Goal: Task Accomplishment & Management: Manage account settings

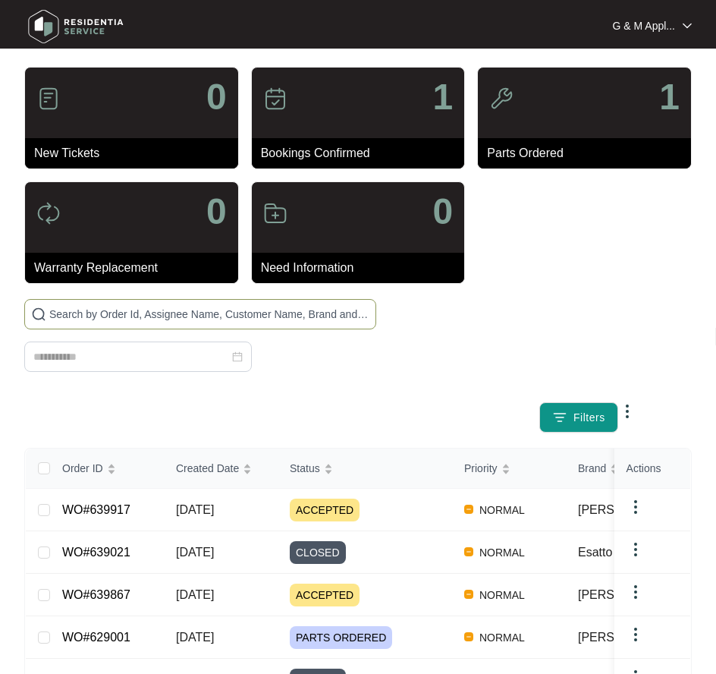
click at [163, 318] on input "text" at bounding box center [209, 314] width 320 height 17
paste input "WO#639867"
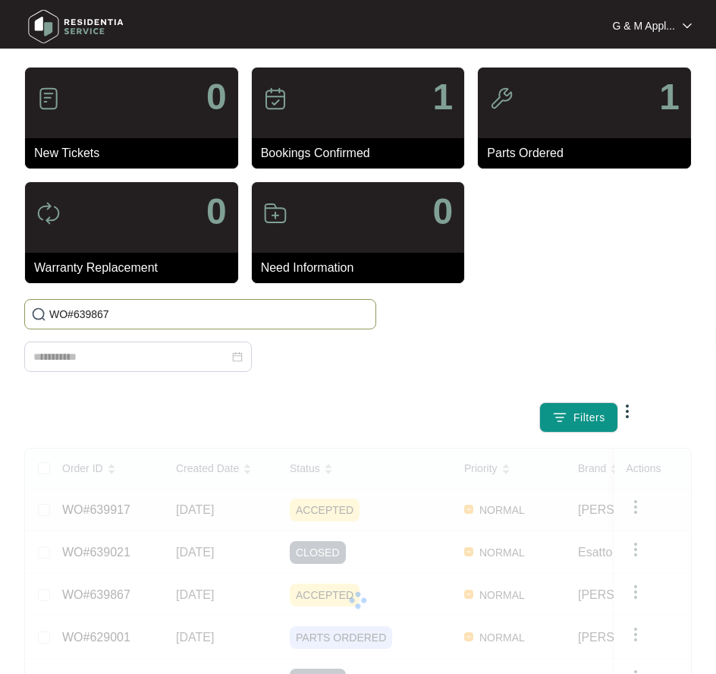
type input "WO#639867"
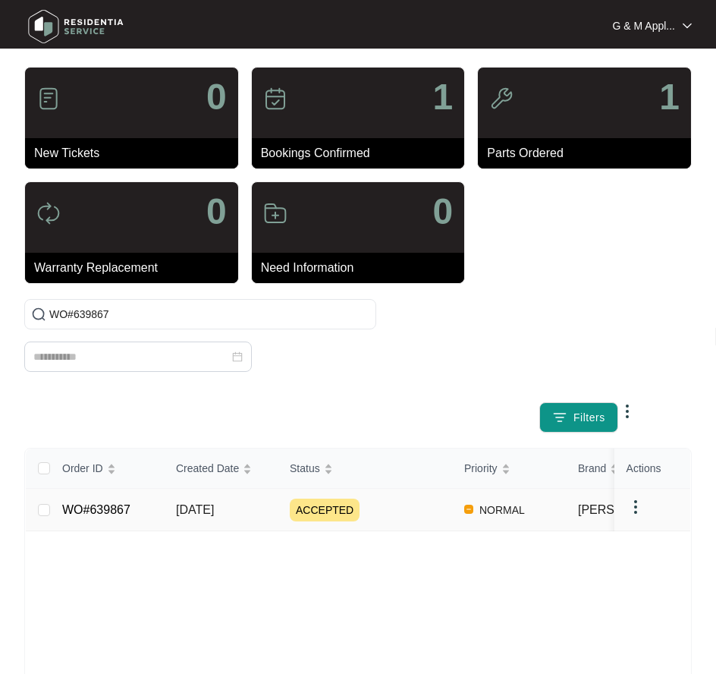
drag, startPoint x: 197, startPoint y: 505, endPoint x: 206, endPoint y: 505, distance: 8.4
click at [198, 505] on span "[DATE]" at bounding box center [195, 509] width 38 height 13
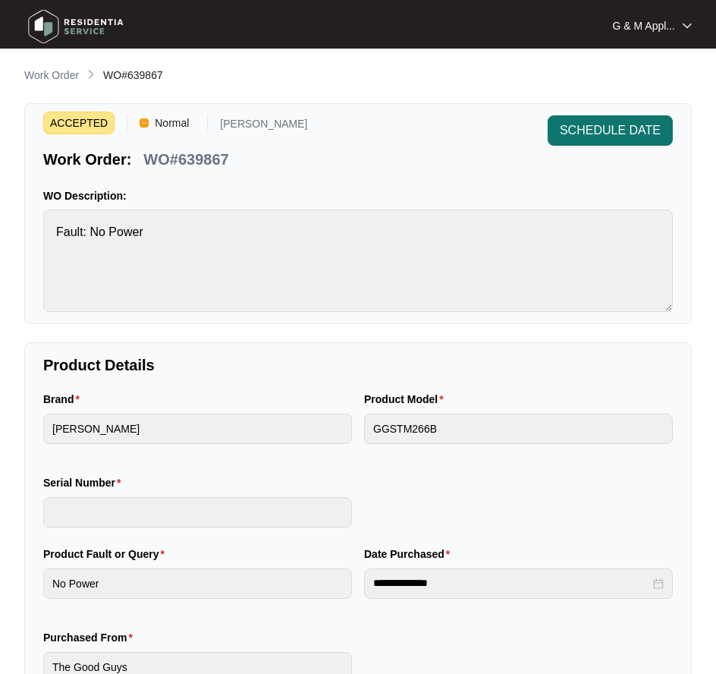
click at [633, 126] on span "SCHEDULE DATE" at bounding box center [610, 130] width 101 height 18
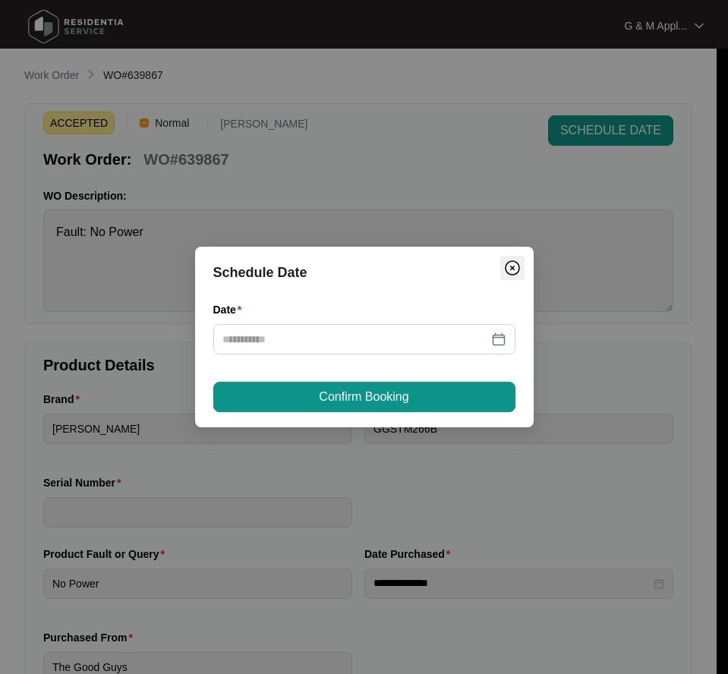
click at [513, 268] on img "Close" at bounding box center [512, 268] width 18 height 18
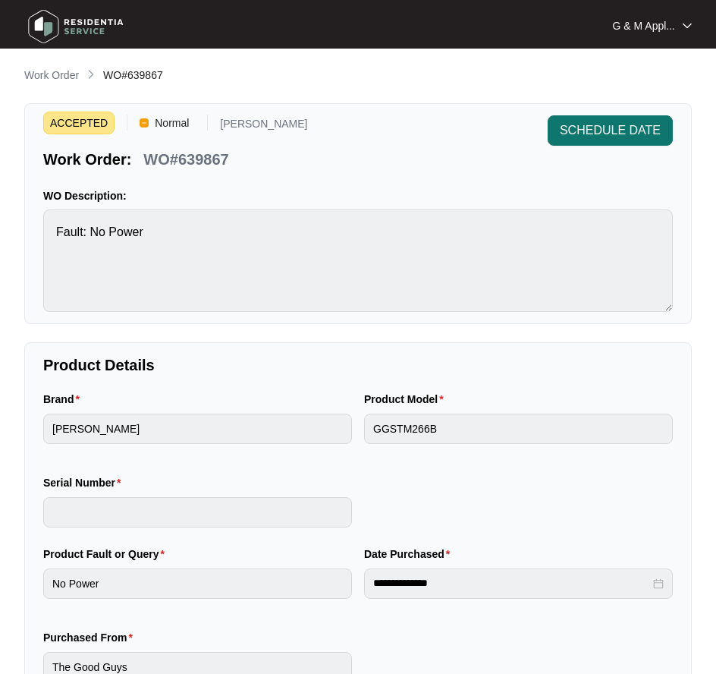
click at [642, 133] on span "SCHEDULE DATE" at bounding box center [610, 130] width 101 height 18
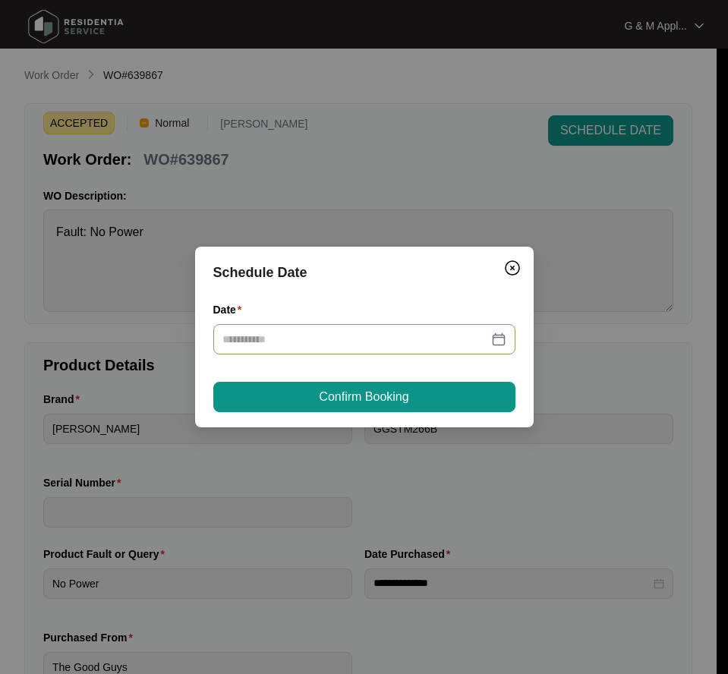
click at [502, 341] on div at bounding box center [364, 339] width 284 height 17
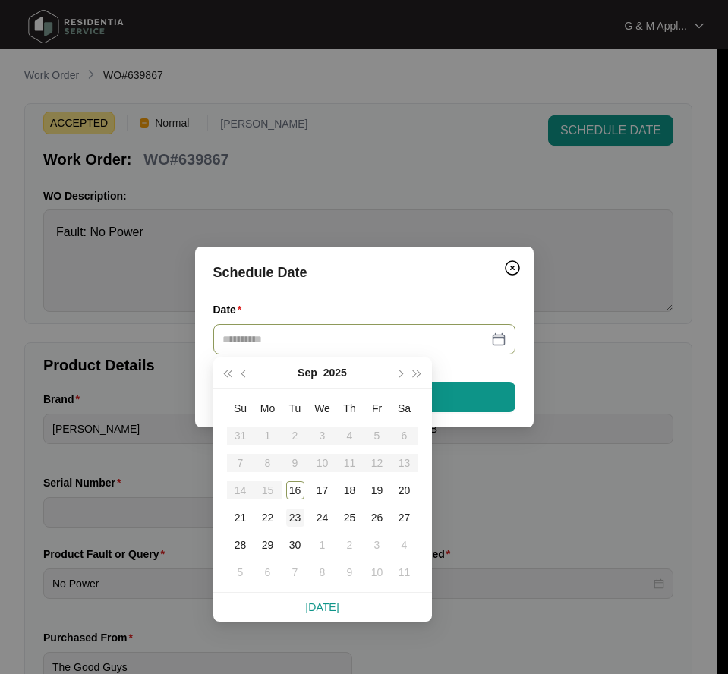
drag, startPoint x: 296, startPoint y: 513, endPoint x: 336, endPoint y: 477, distance: 53.8
click at [296, 512] on div "23" at bounding box center [295, 517] width 18 height 18
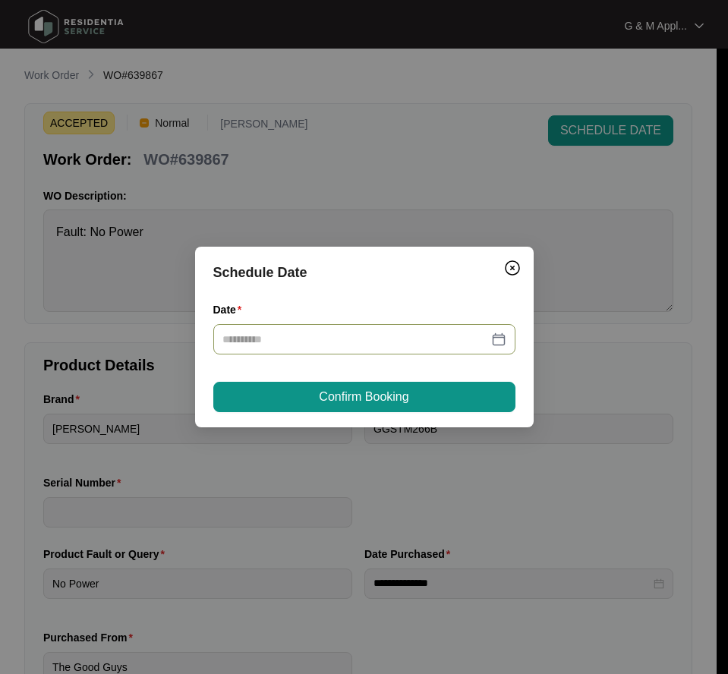
type input "**********"
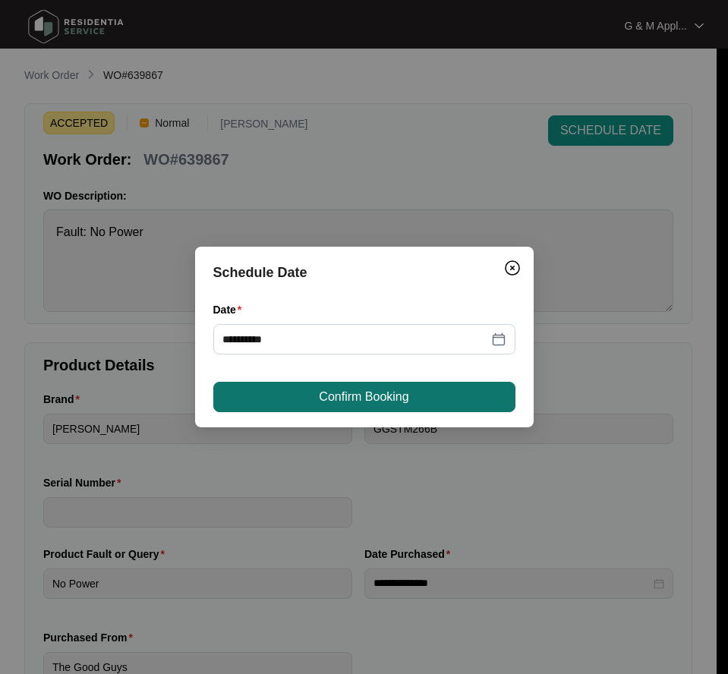
click at [459, 401] on button "Confirm Booking" at bounding box center [364, 397] width 302 height 30
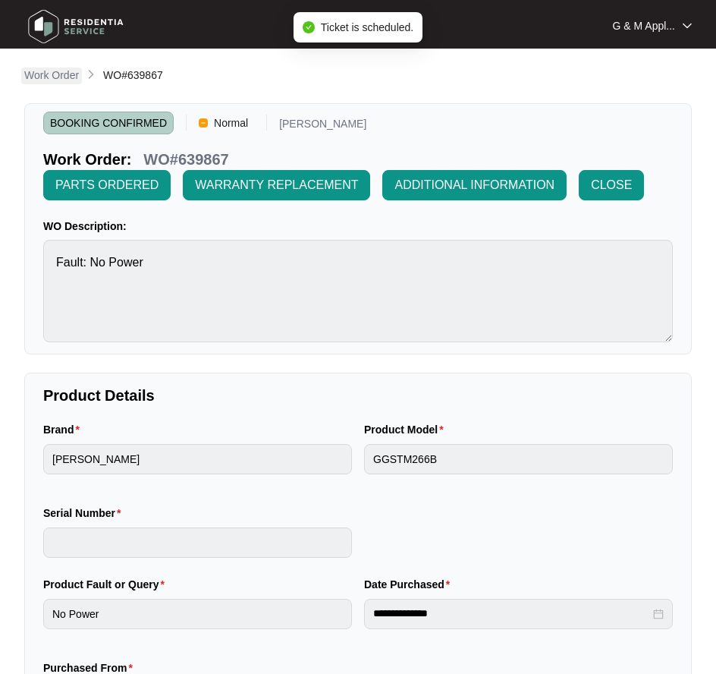
click at [67, 78] on p "Work Order" at bounding box center [51, 75] width 55 height 15
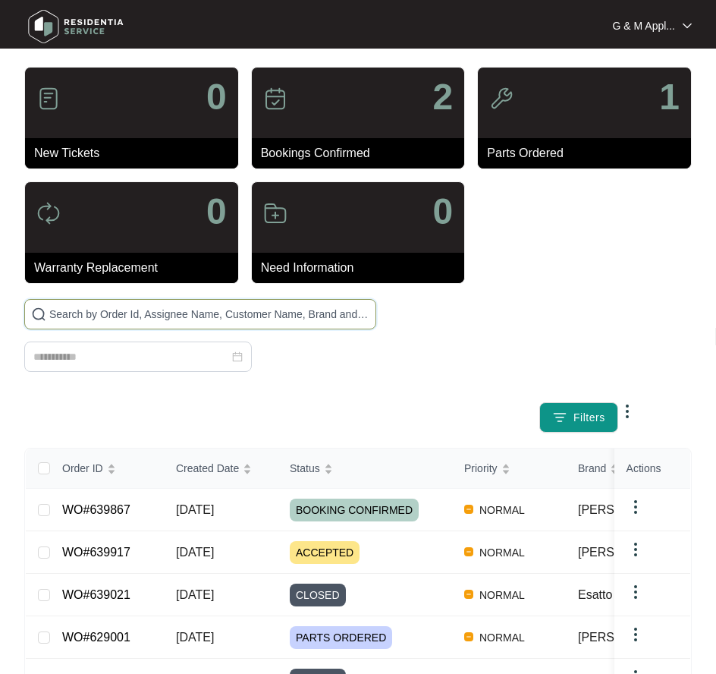
click at [154, 318] on input "text" at bounding box center [209, 314] width 320 height 17
paste input "WO#639917"
type input "WO#639917"
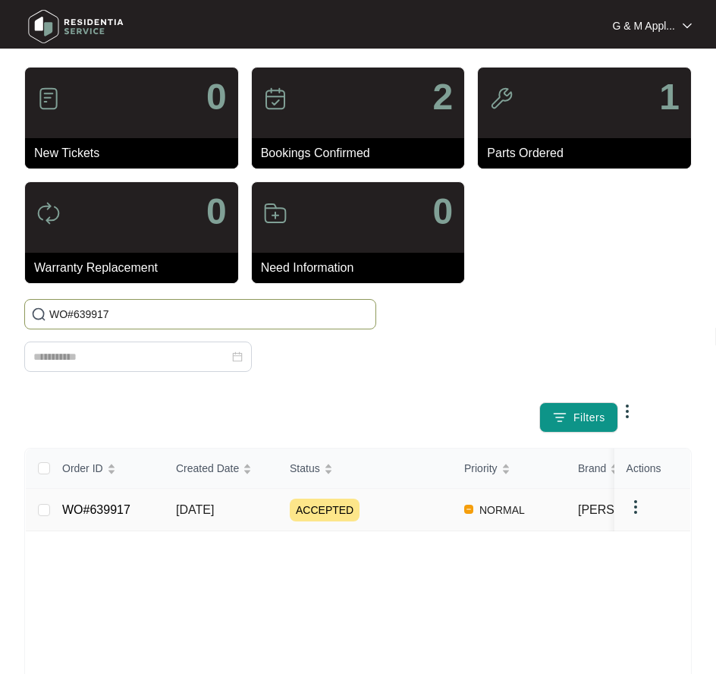
click at [109, 506] on link "WO#639917" at bounding box center [96, 509] width 68 height 13
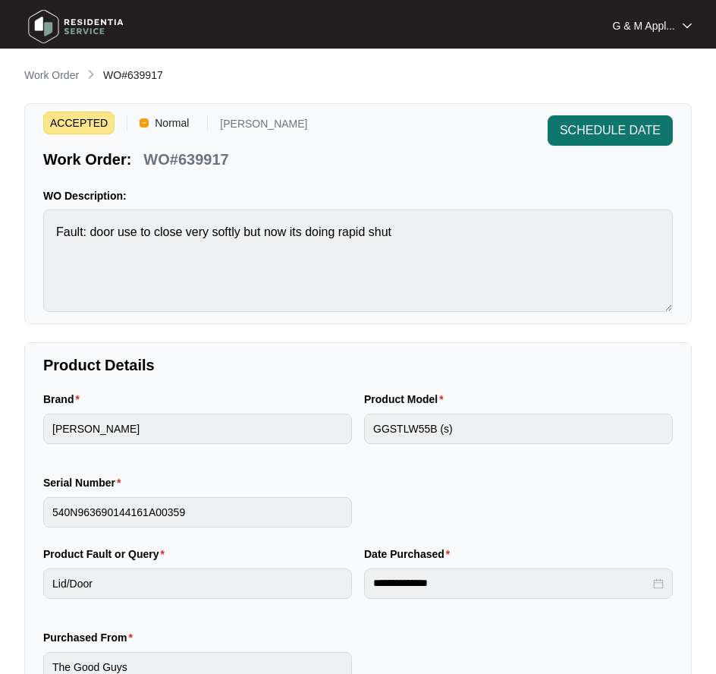
click at [593, 128] on span "SCHEDULE DATE" at bounding box center [610, 130] width 101 height 18
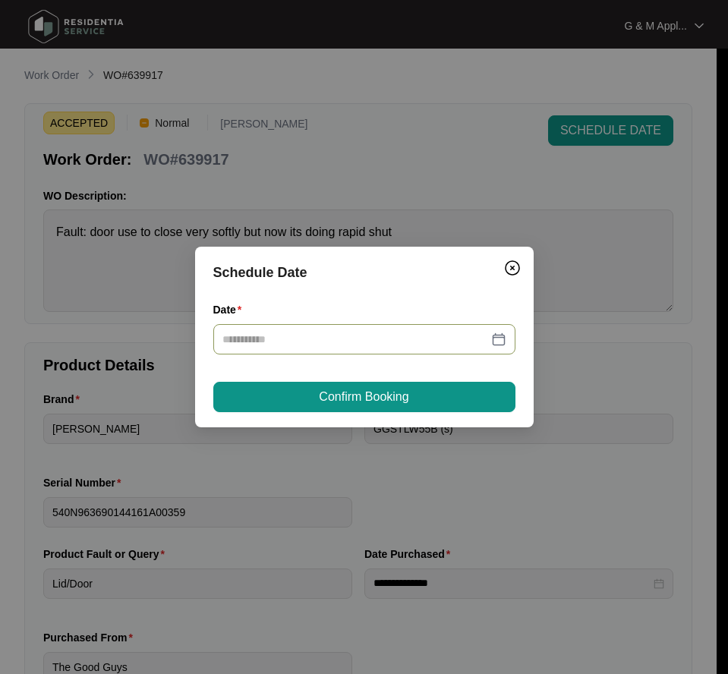
click at [505, 337] on div at bounding box center [364, 339] width 284 height 17
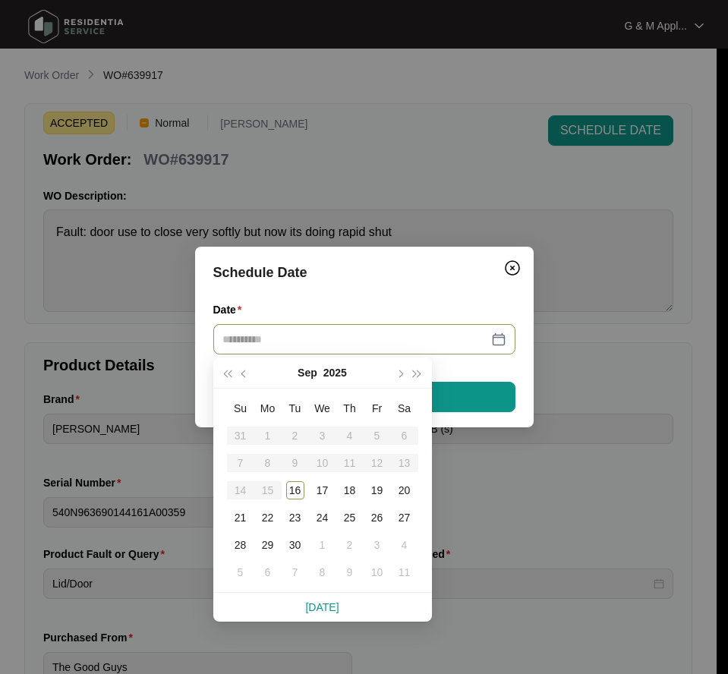
type input "**********"
click at [297, 573] on div "7" at bounding box center [295, 572] width 18 height 18
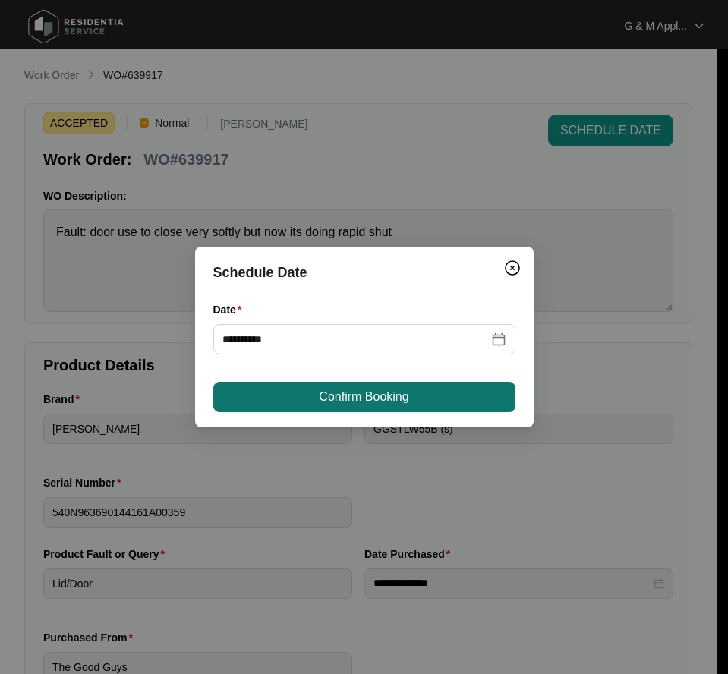
click at [281, 398] on button "Confirm Booking" at bounding box center [364, 397] width 302 height 30
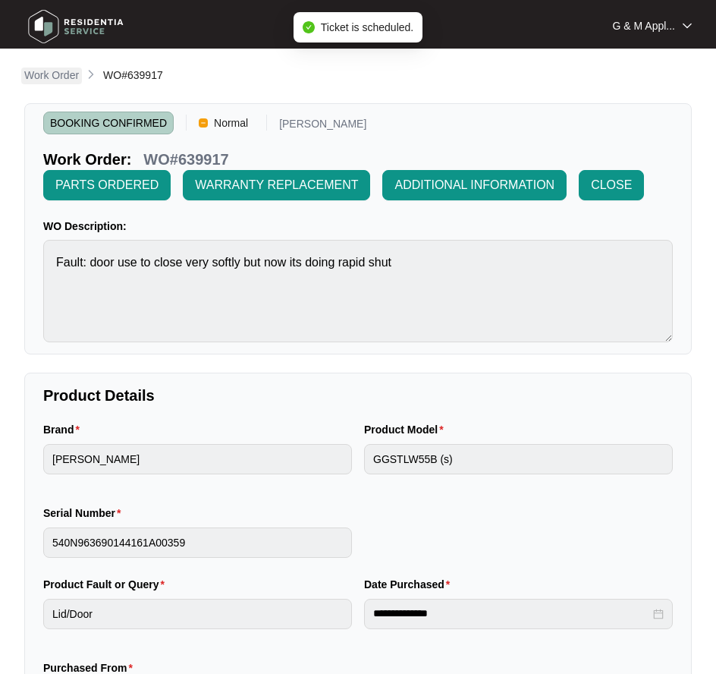
click at [46, 78] on p "Work Order" at bounding box center [51, 75] width 55 height 15
